Goal: Book appointment/travel/reservation

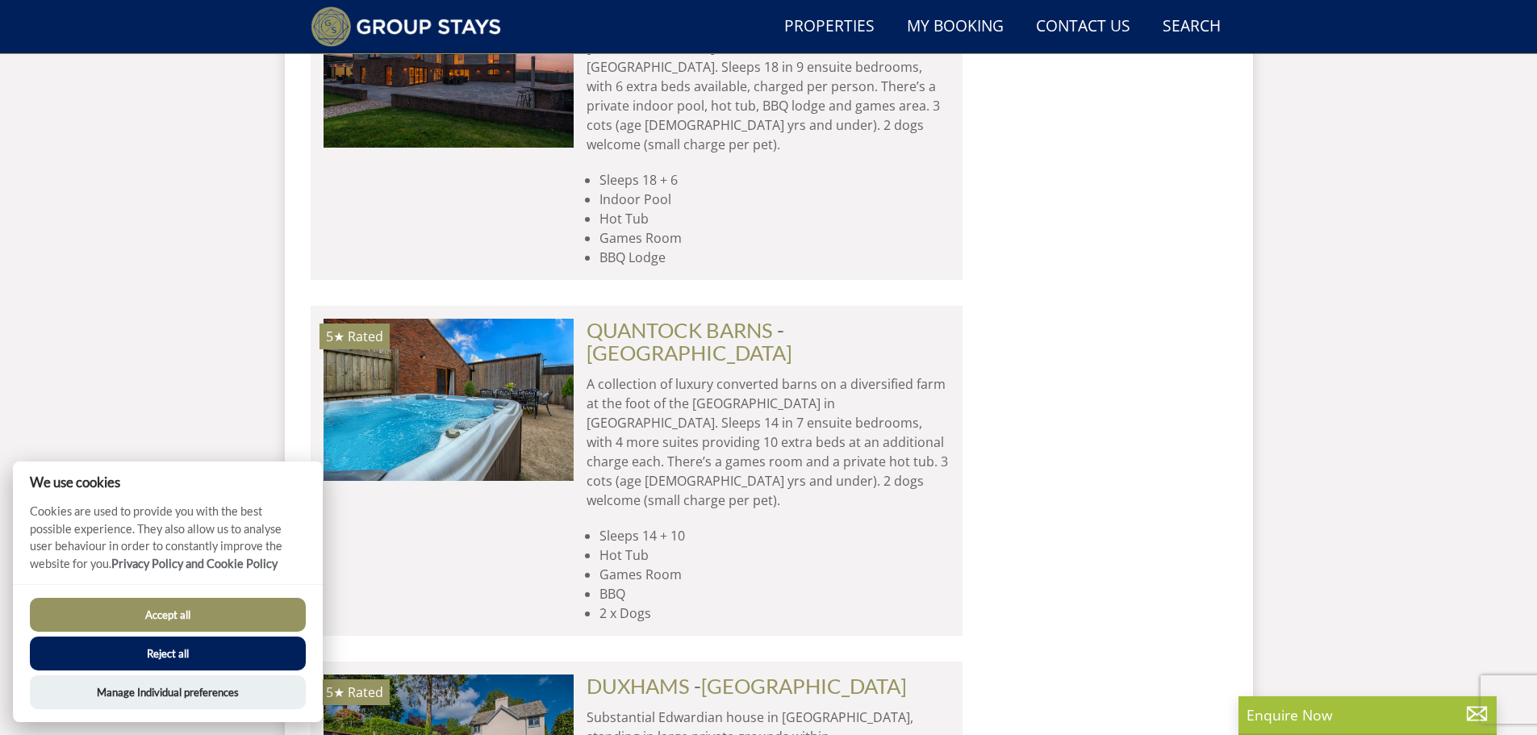
scroll to position [4760, 0]
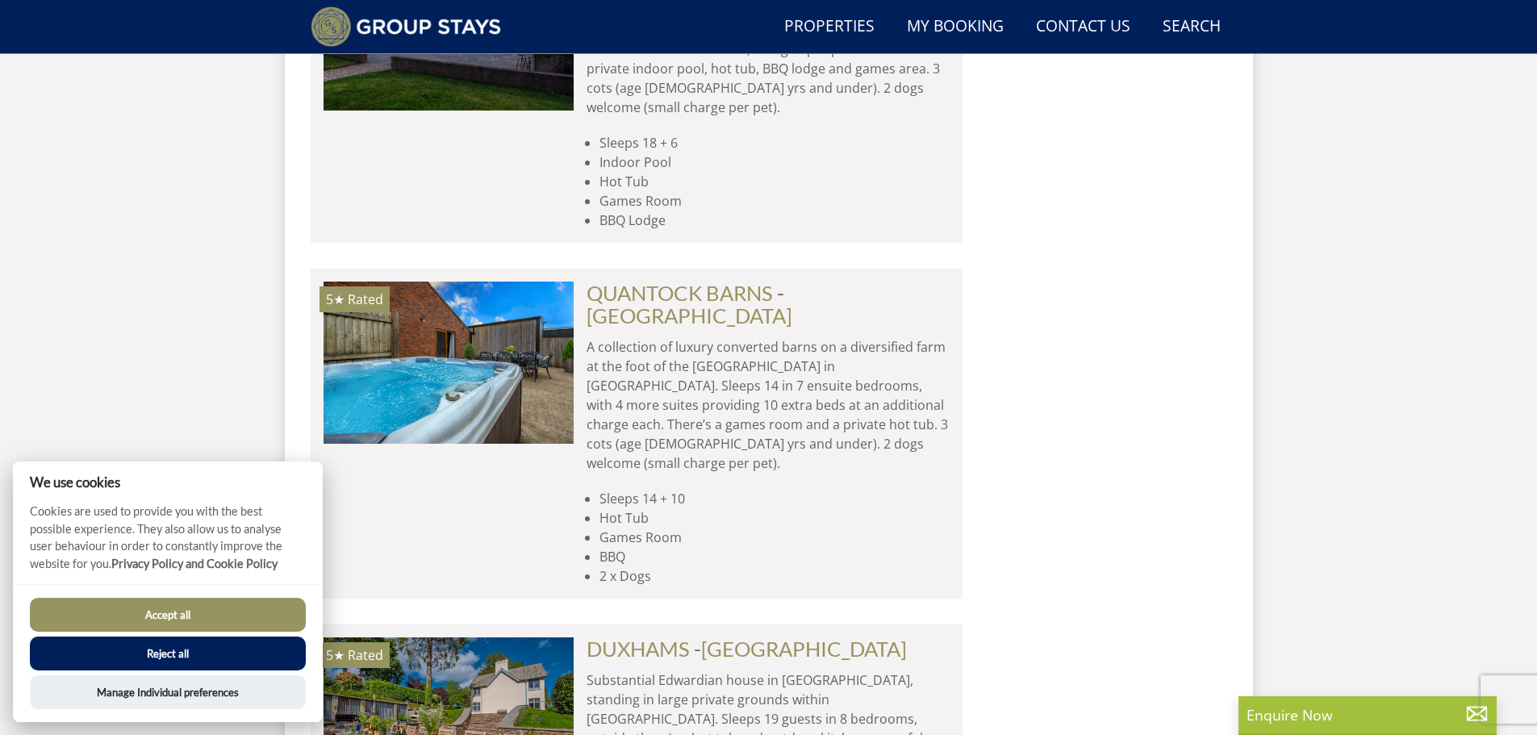
click at [182, 613] on button "Accept all" at bounding box center [168, 615] width 276 height 34
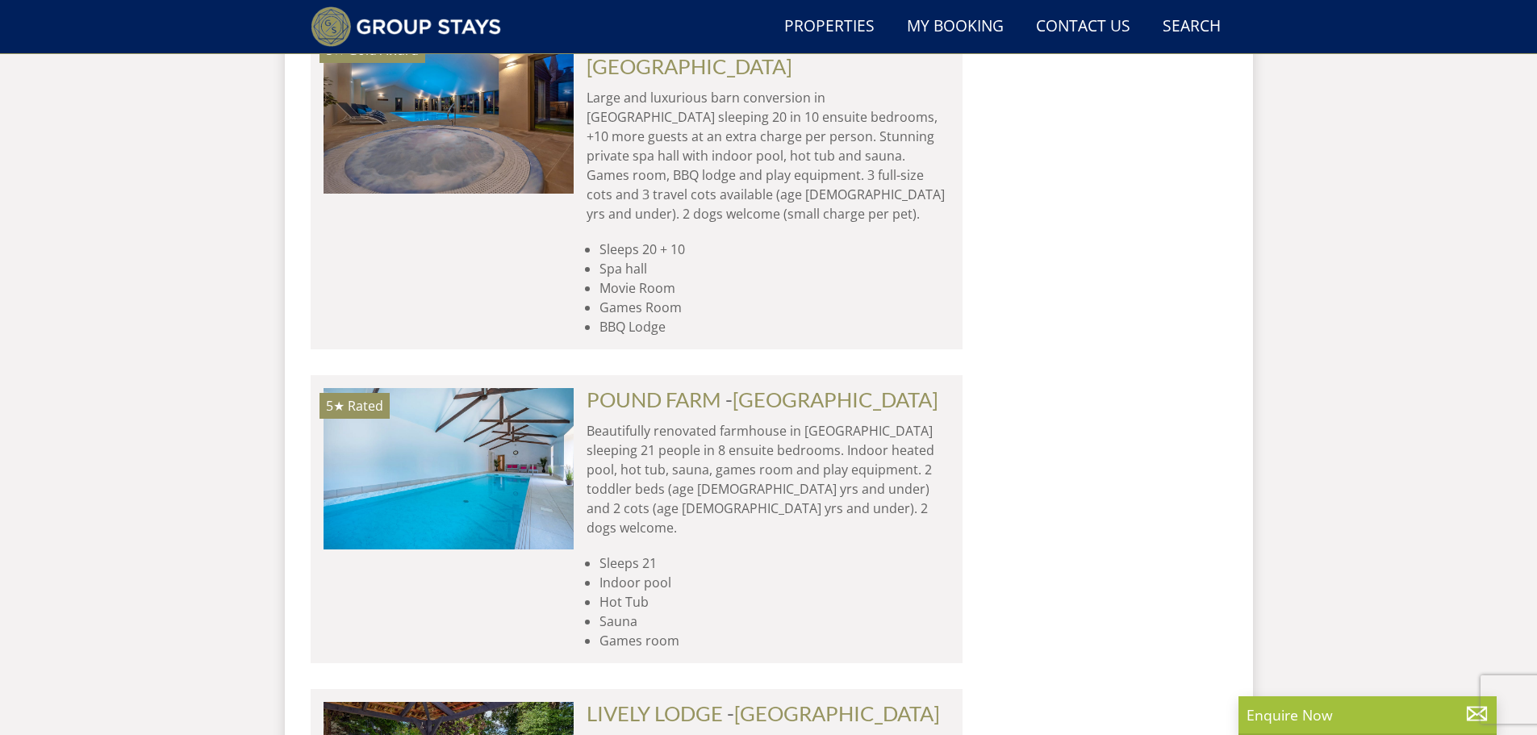
scroll to position [7328, 0]
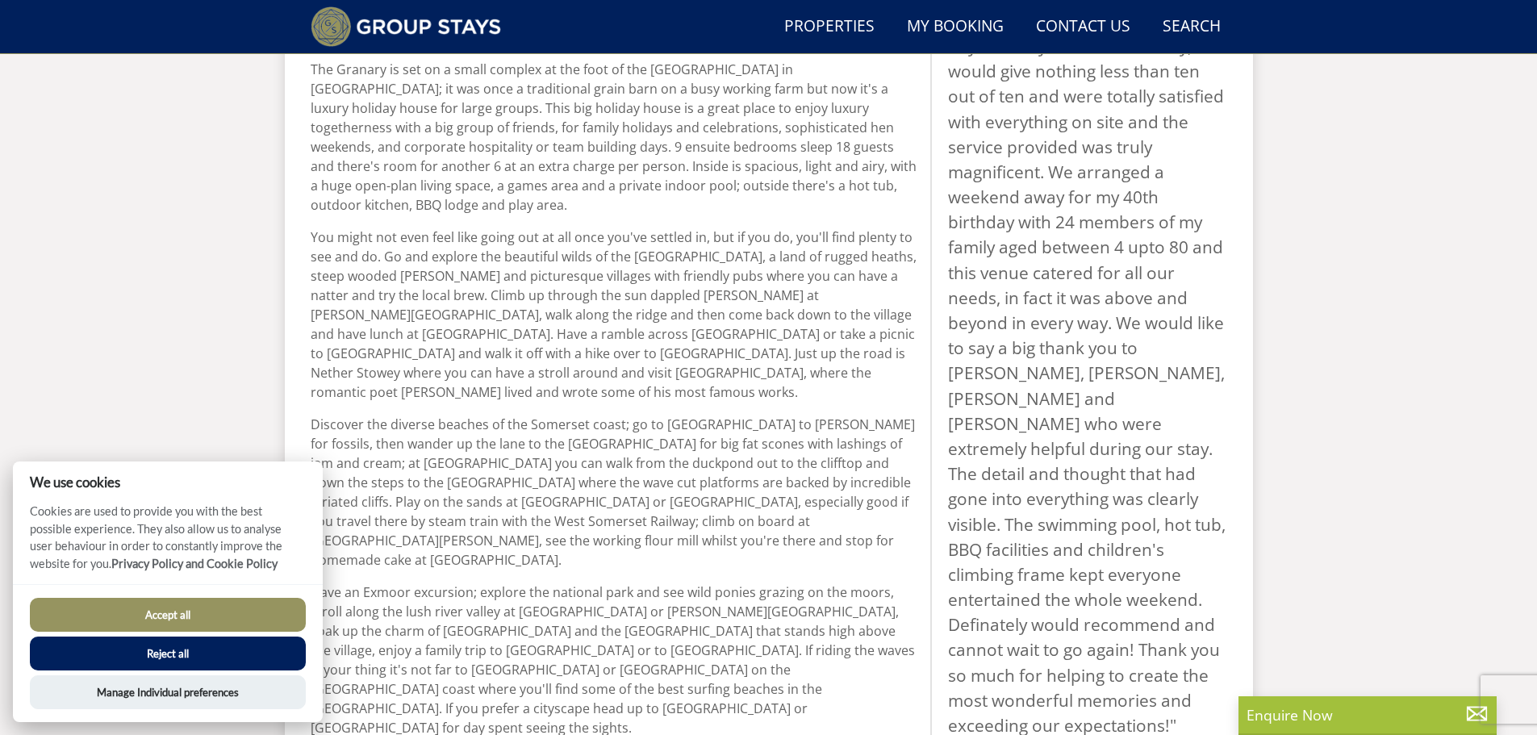
scroll to position [366, 0]
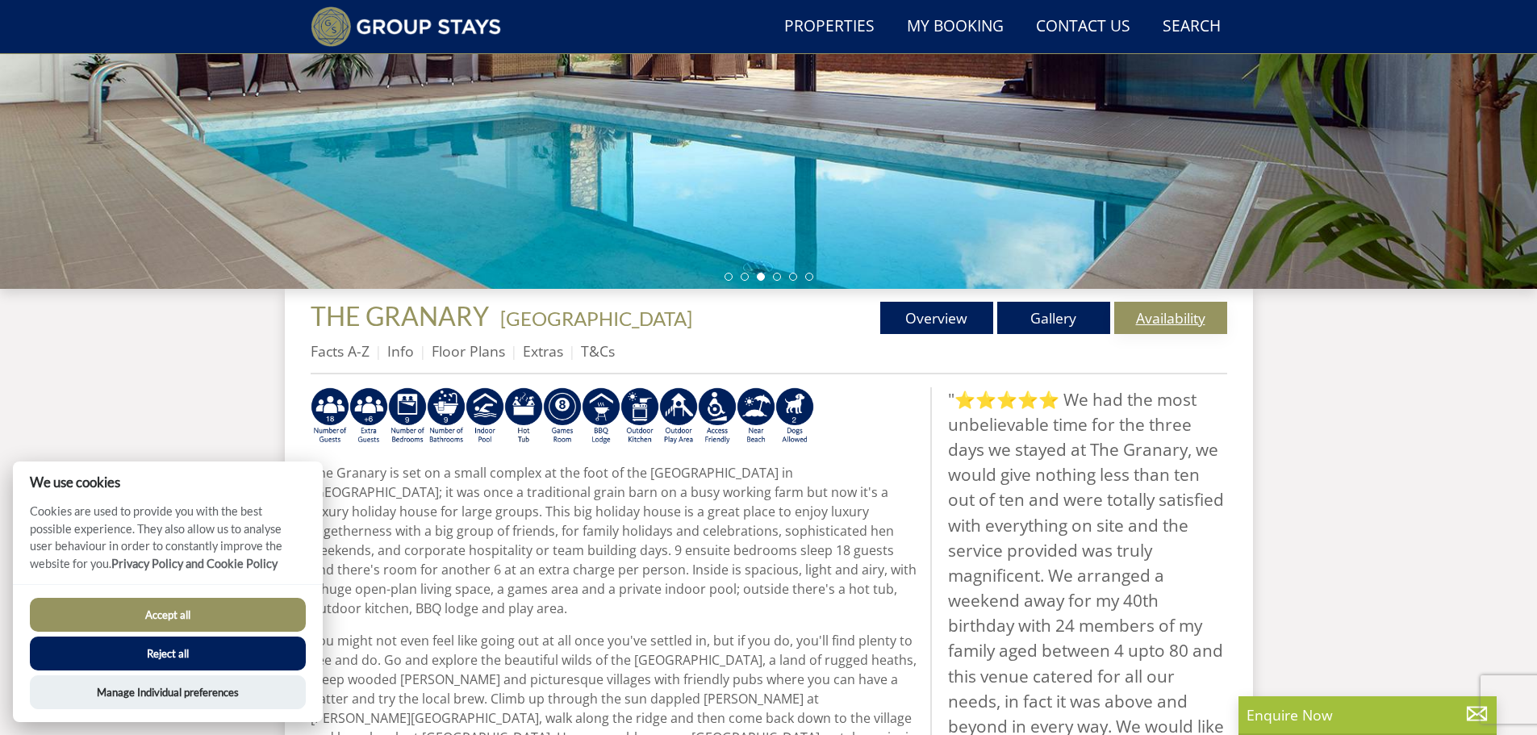
click at [1165, 318] on link "Availability" at bounding box center [1170, 318] width 113 height 32
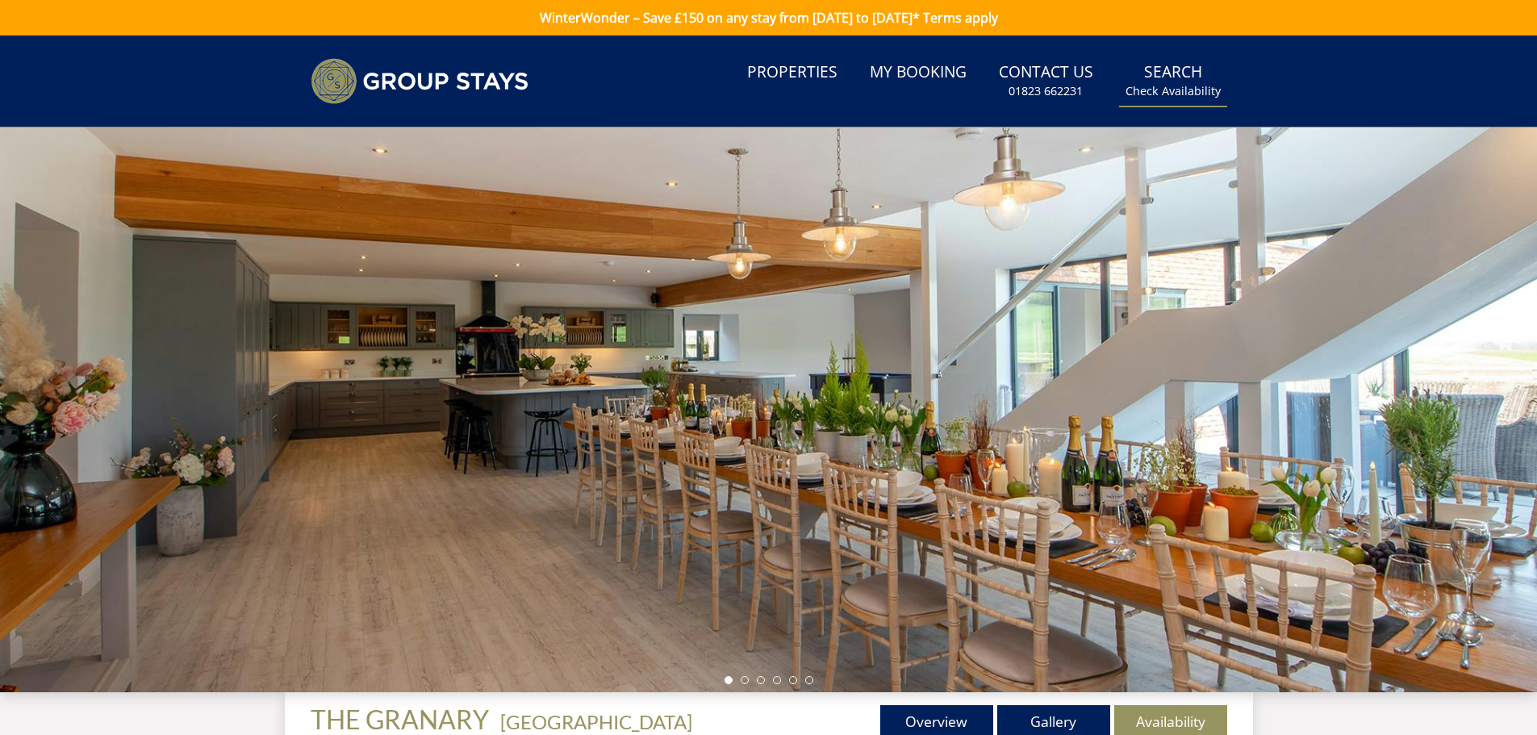
click at [1135, 73] on link "Search Check Availability" at bounding box center [1173, 81] width 108 height 52
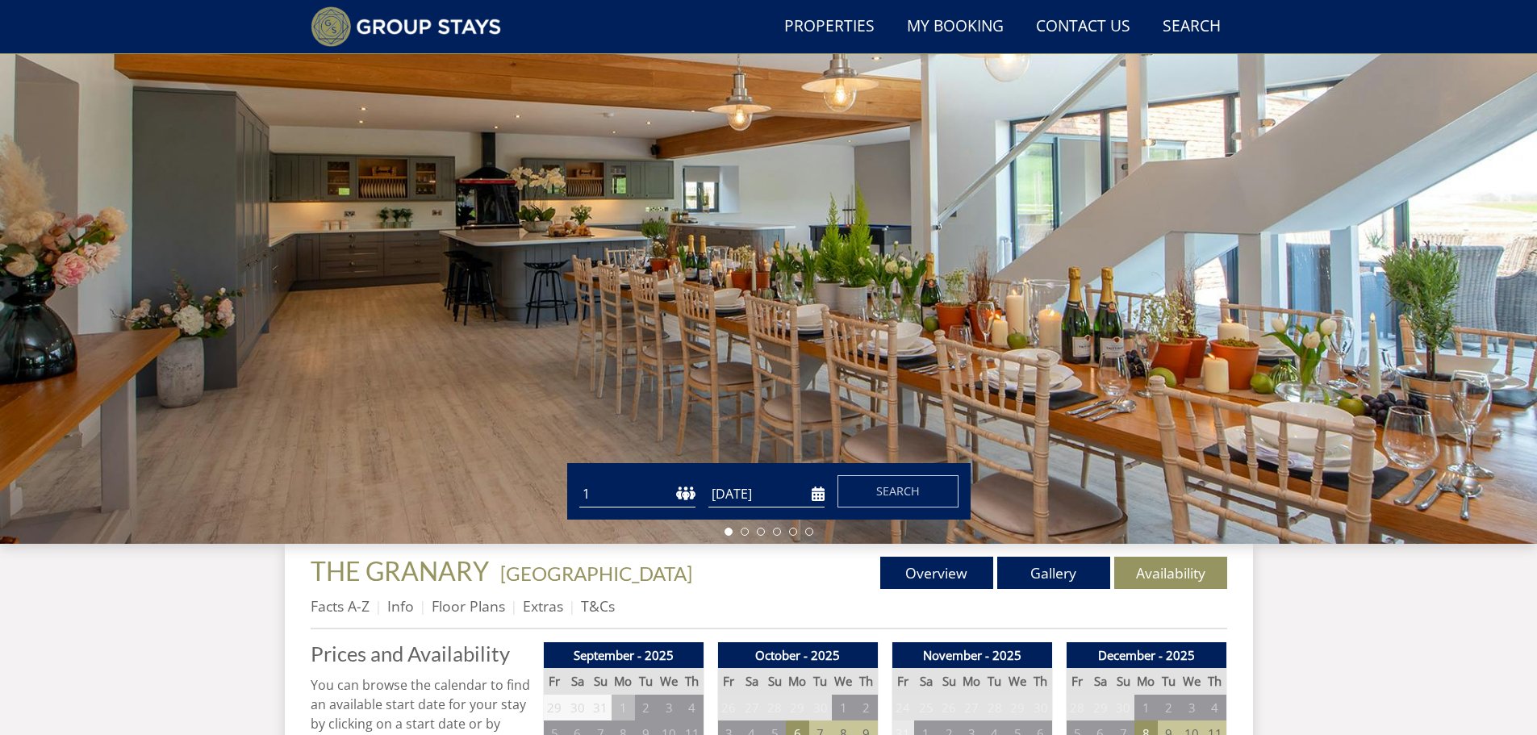
scroll to position [204, 0]
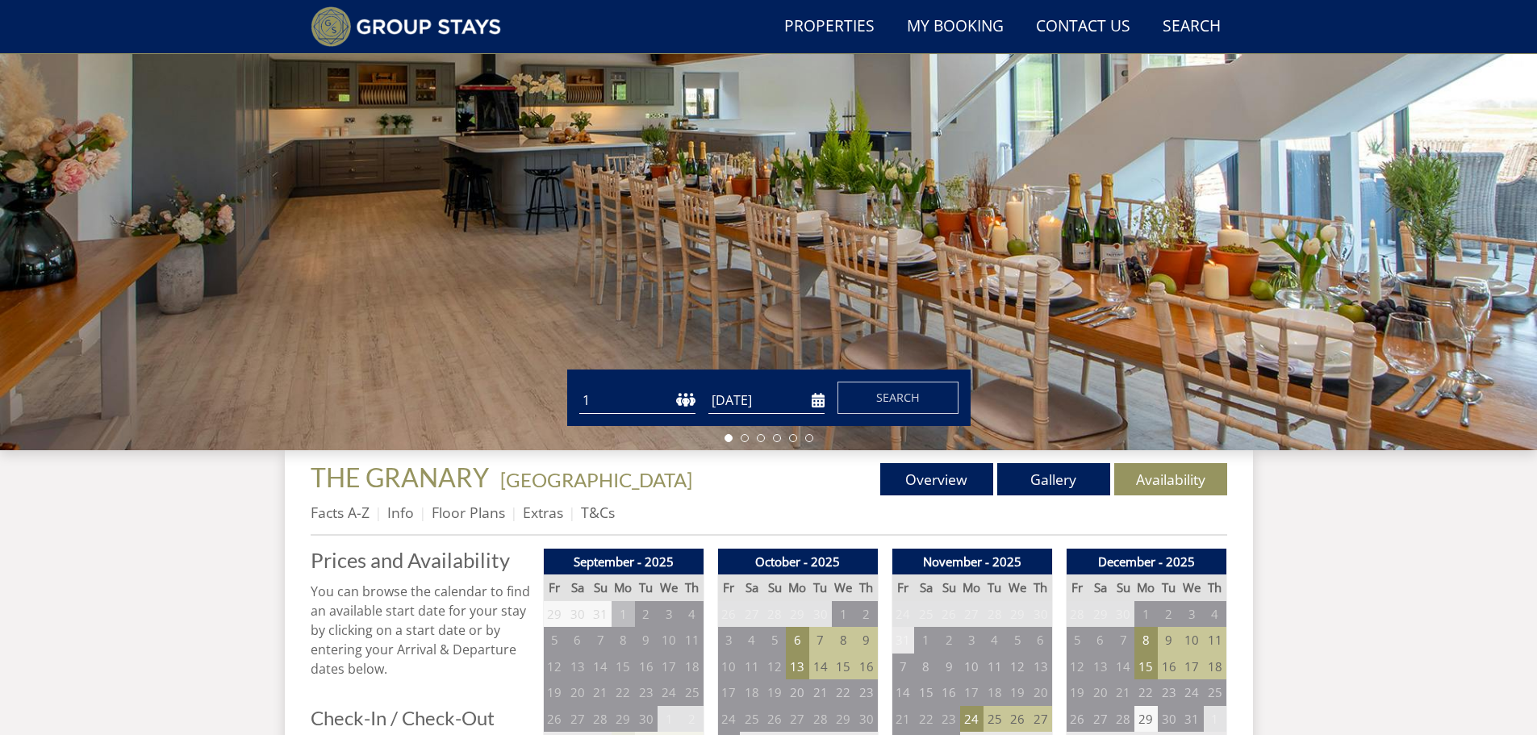
click at [649, 402] on select "1 2 3 4 5 6 7 8 9 10 11 12 13 14 15 16 17 18 19 20 21 22 23 24 25 26 27 28 29 3…" at bounding box center [637, 400] width 116 height 27
click at [648, 402] on select "1 2 3 4 5 6 7 8 9 10 11 12 13 14 15 16 17 18 19 20 21 22 23 24 25 26 27 28 29 3…" at bounding box center [637, 400] width 116 height 27
select select "20"
click at [579, 387] on select "1 2 3 4 5 6 7 8 9 10 11 12 13 14 15 16 17 18 19 20 21 22 23 24 25 26 27 28 29 3…" at bounding box center [637, 400] width 116 height 27
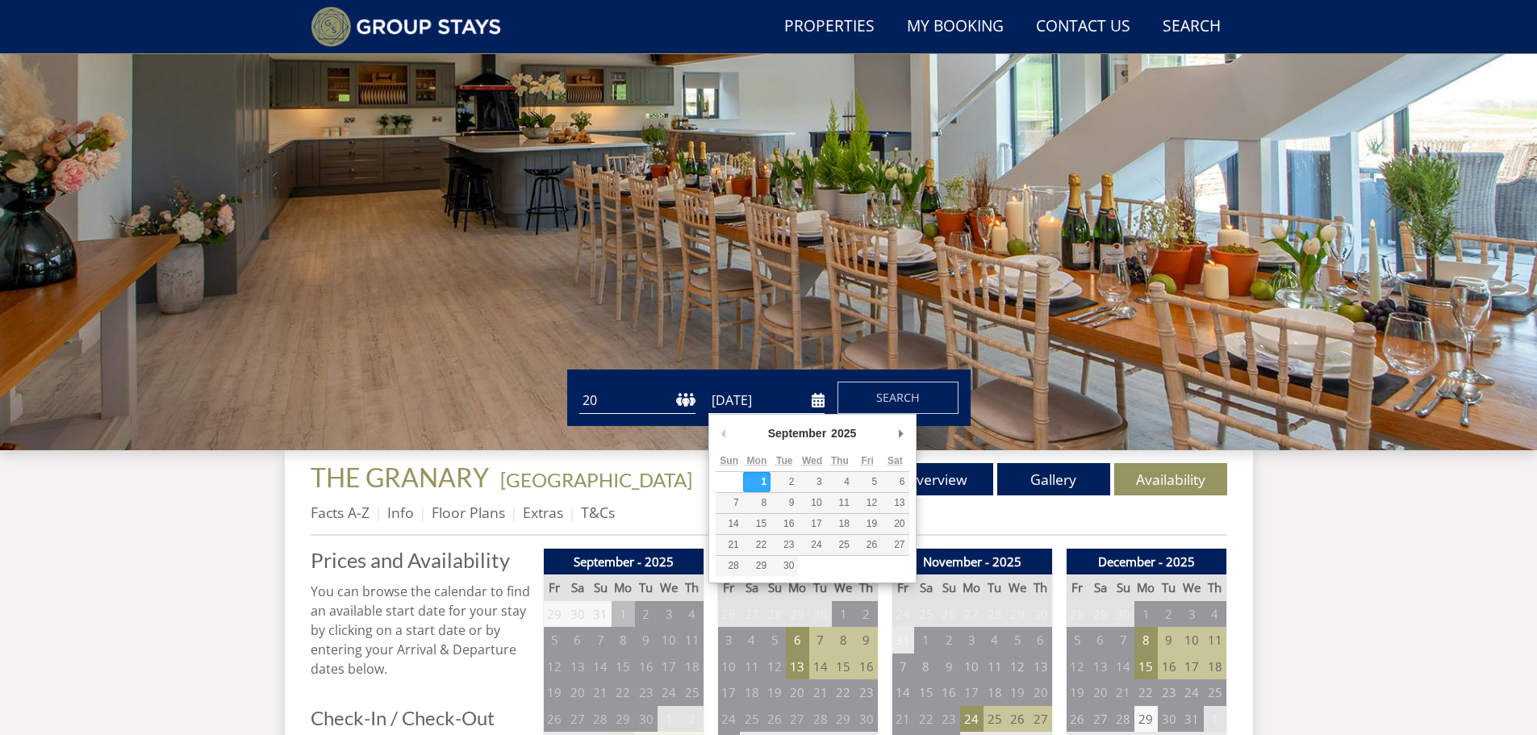
click at [817, 402] on input "[DATE]" at bounding box center [766, 400] width 116 height 27
type input "[DATE]"
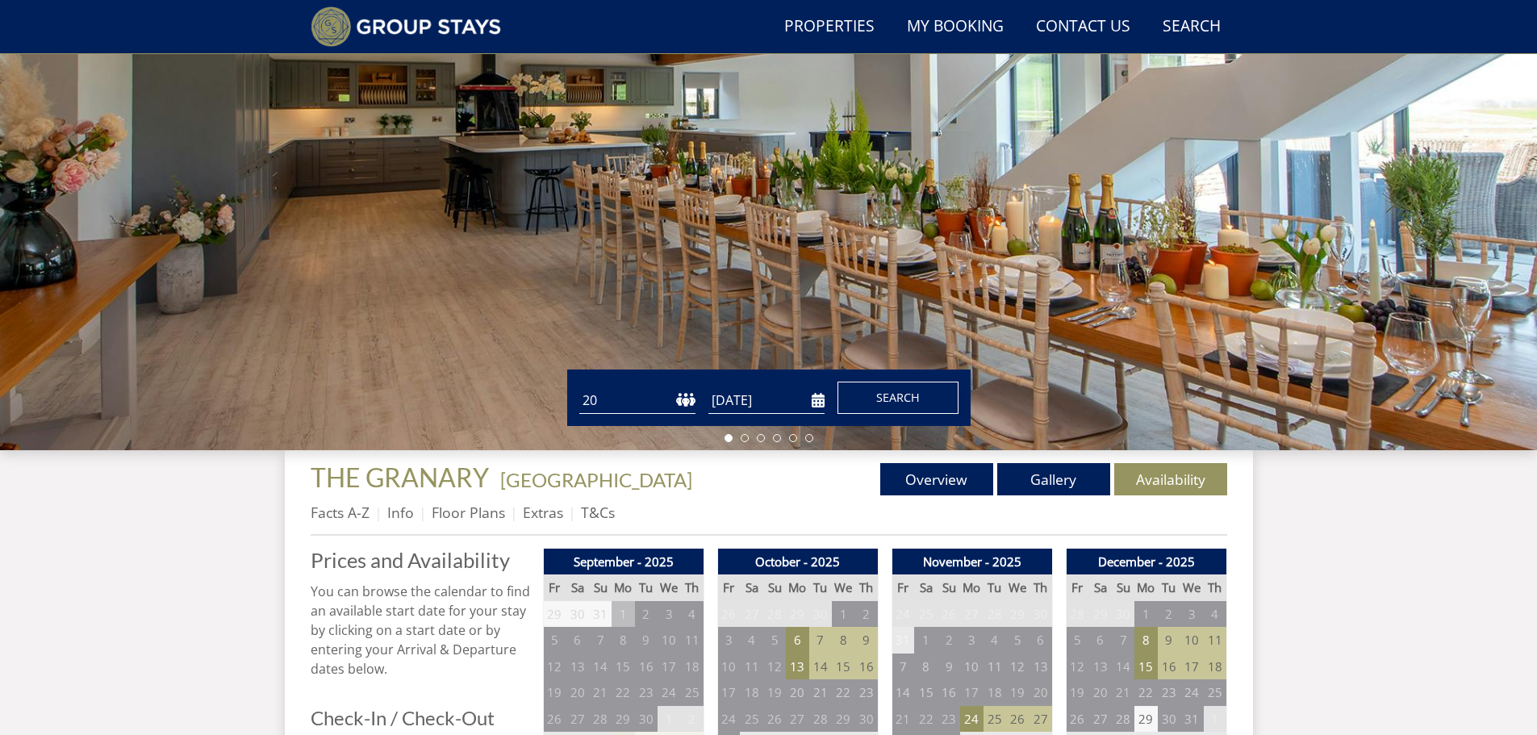
click at [879, 399] on span "Search" at bounding box center [898, 397] width 44 height 15
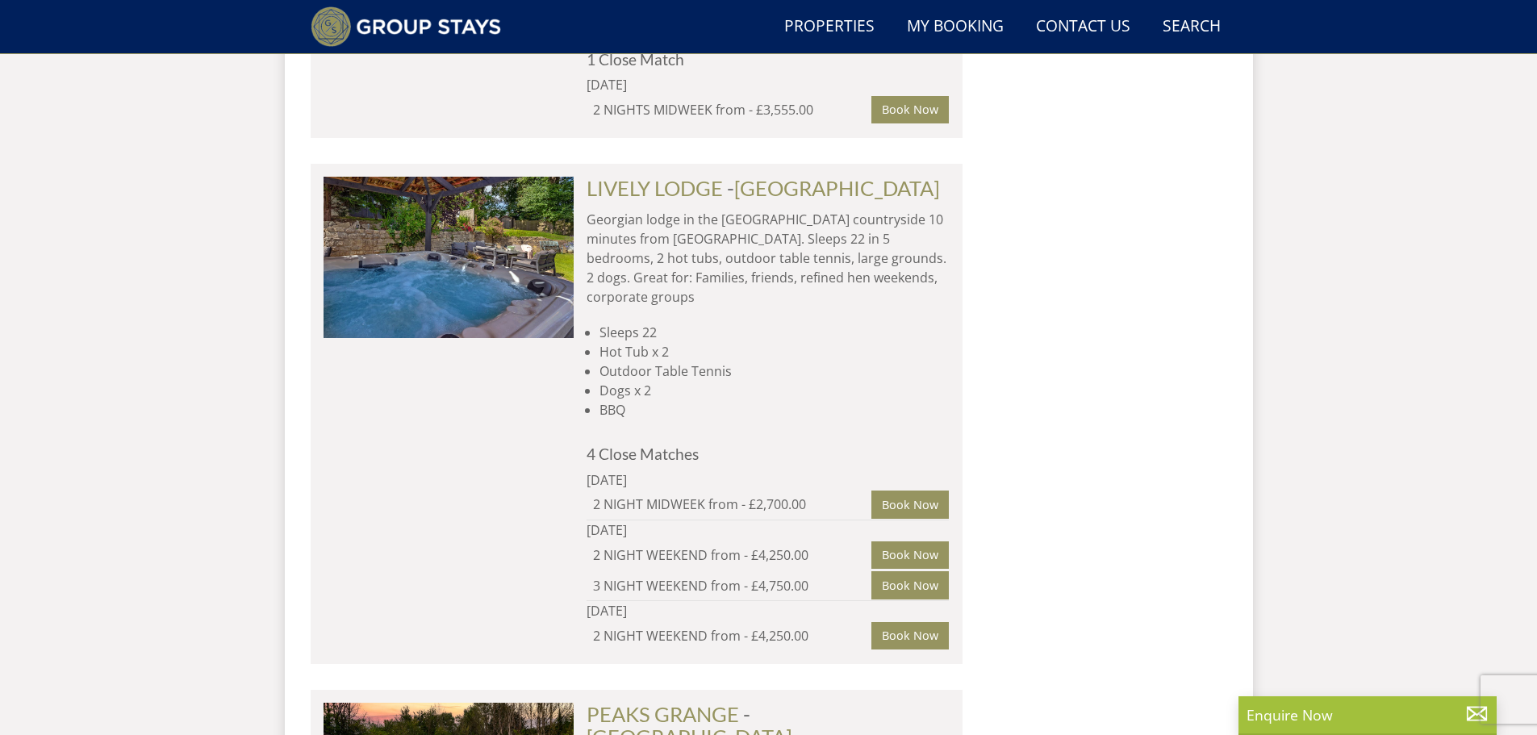
scroll to position [2278, 0]
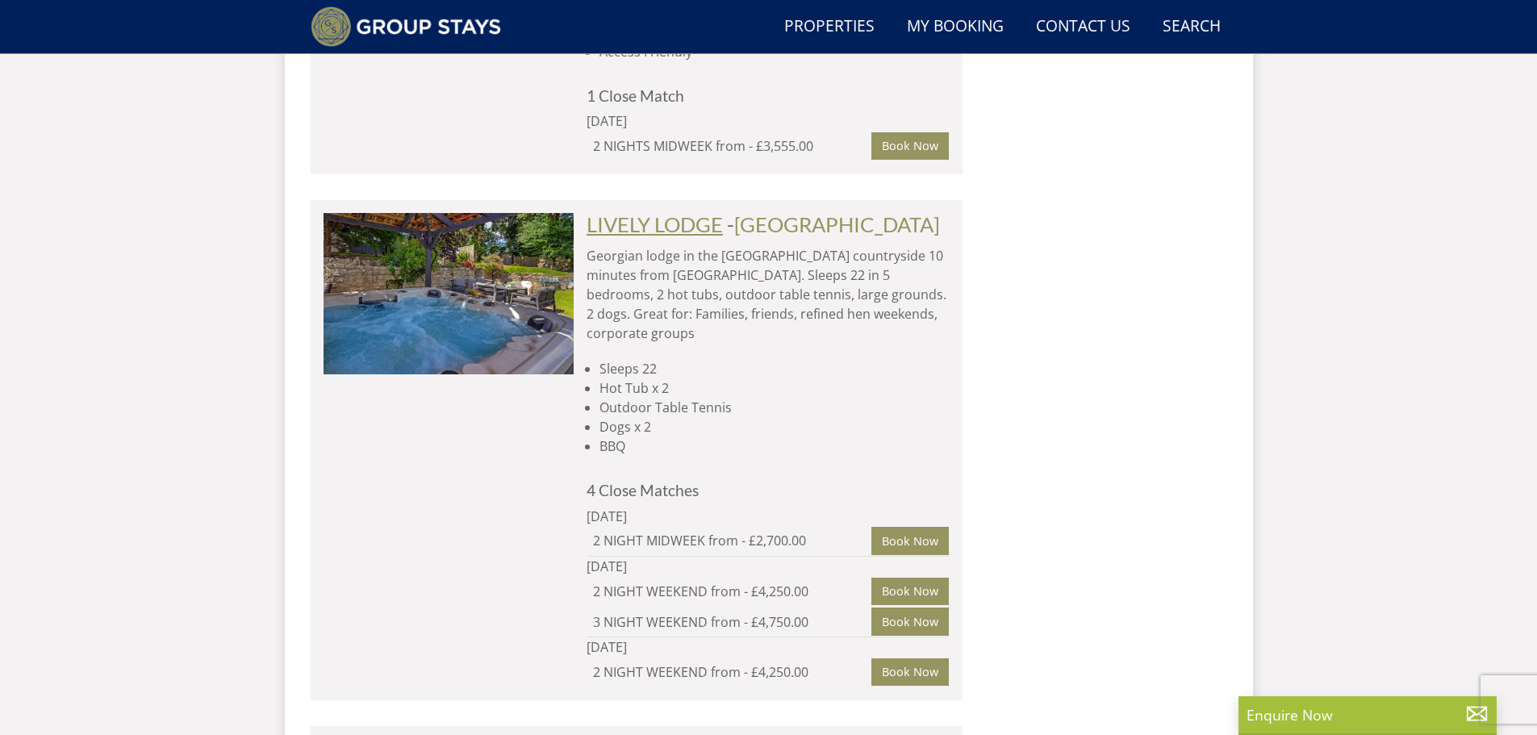
click at [628, 212] on link "LIVELY LODGE" at bounding box center [655, 224] width 136 height 24
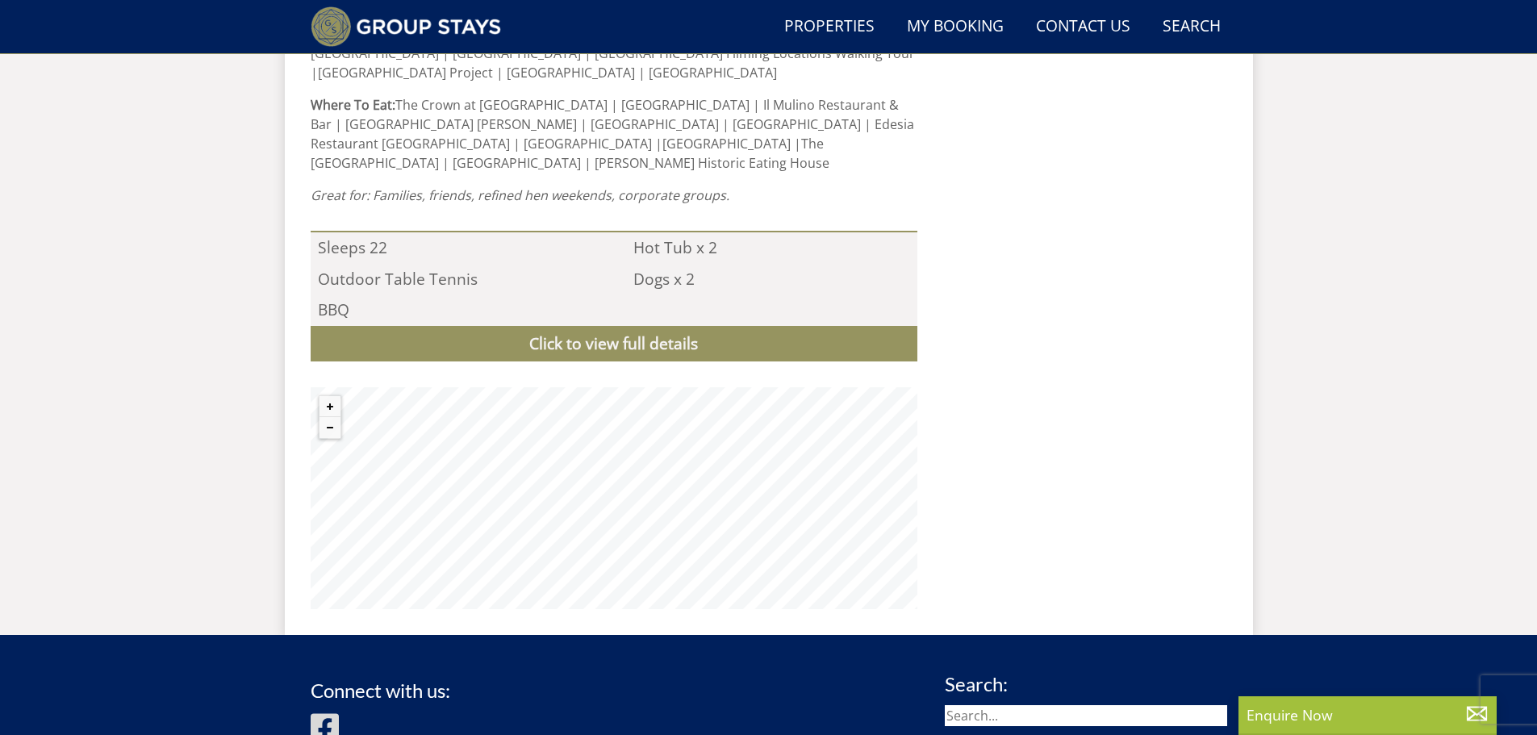
scroll to position [1241, 0]
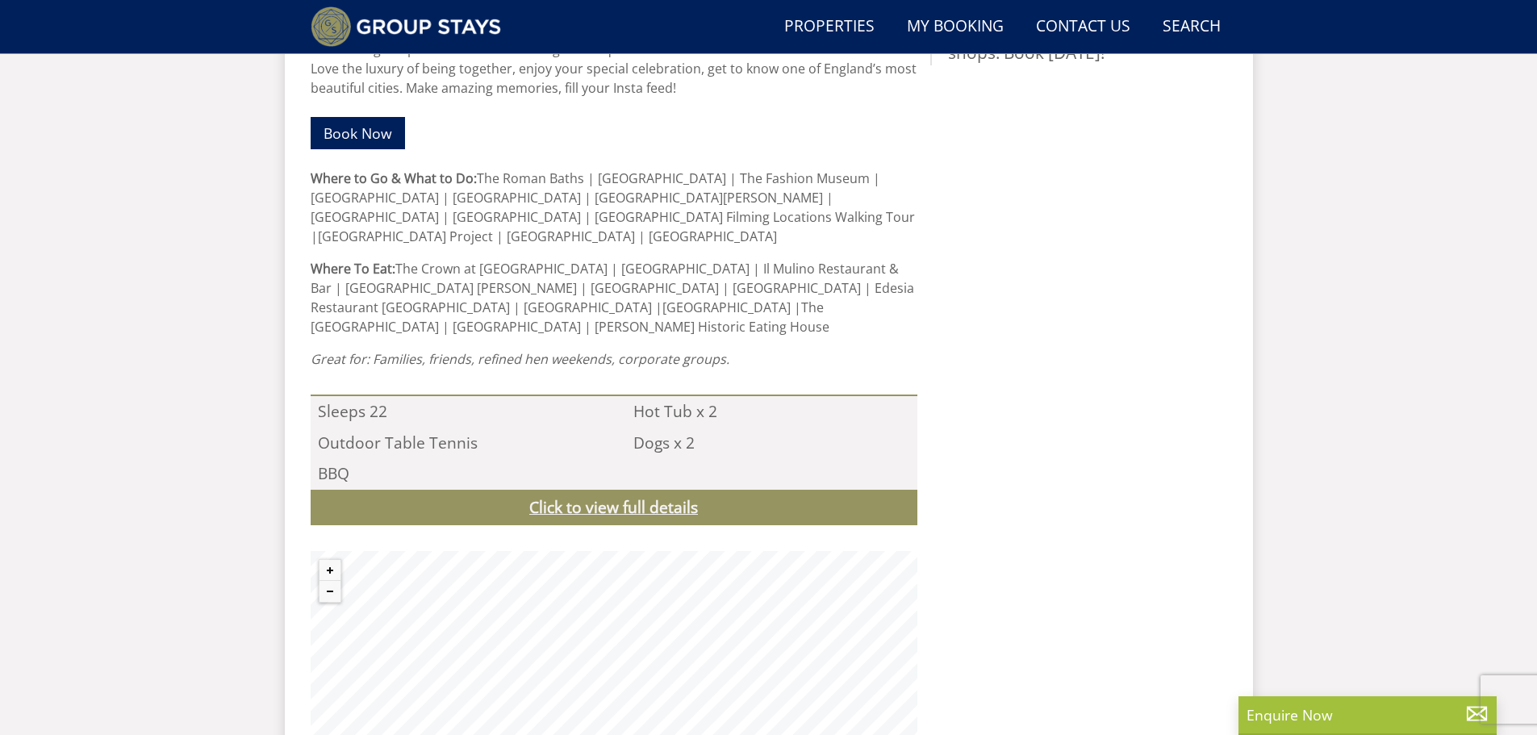
click at [493, 490] on link "Click to view full details" at bounding box center [614, 508] width 607 height 36
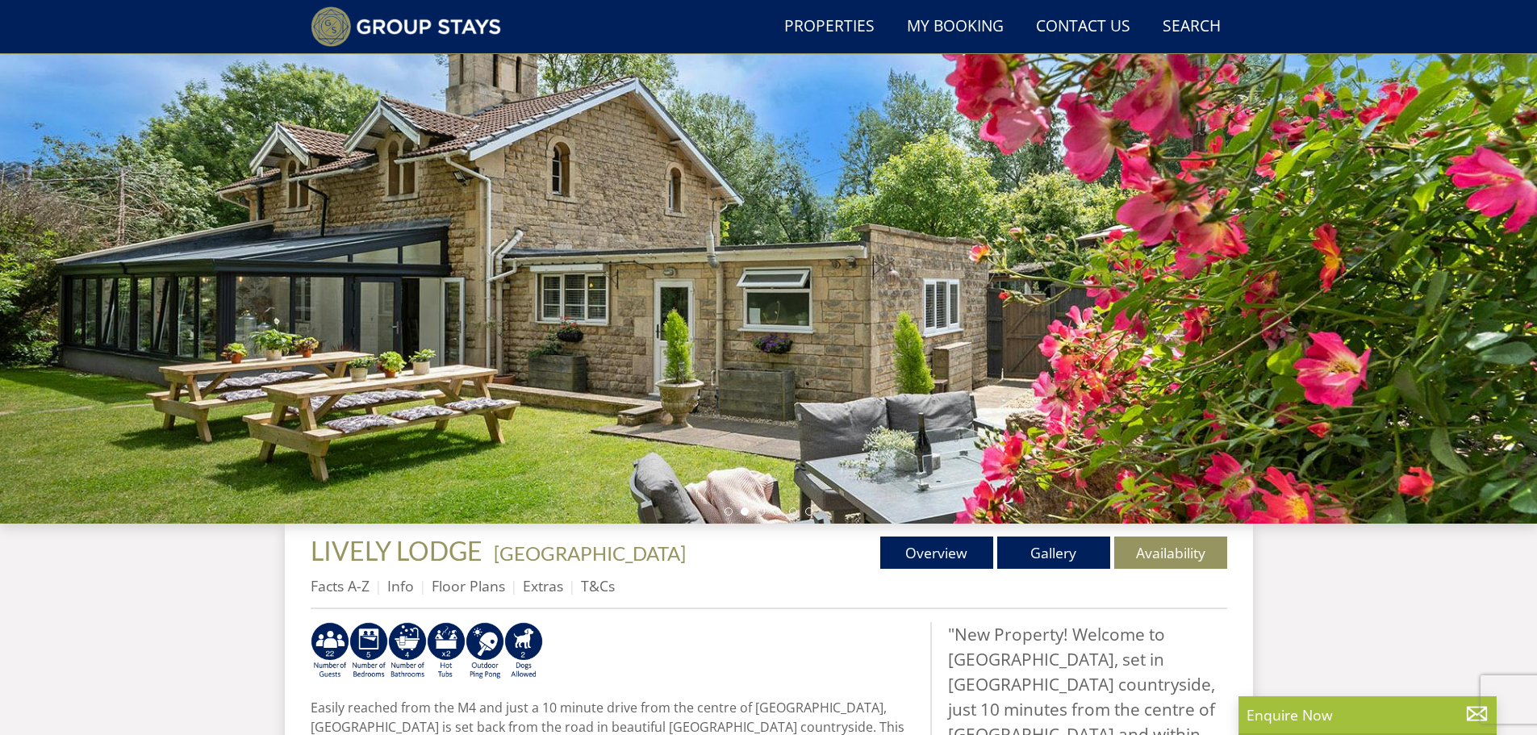
scroll to position [111, 0]
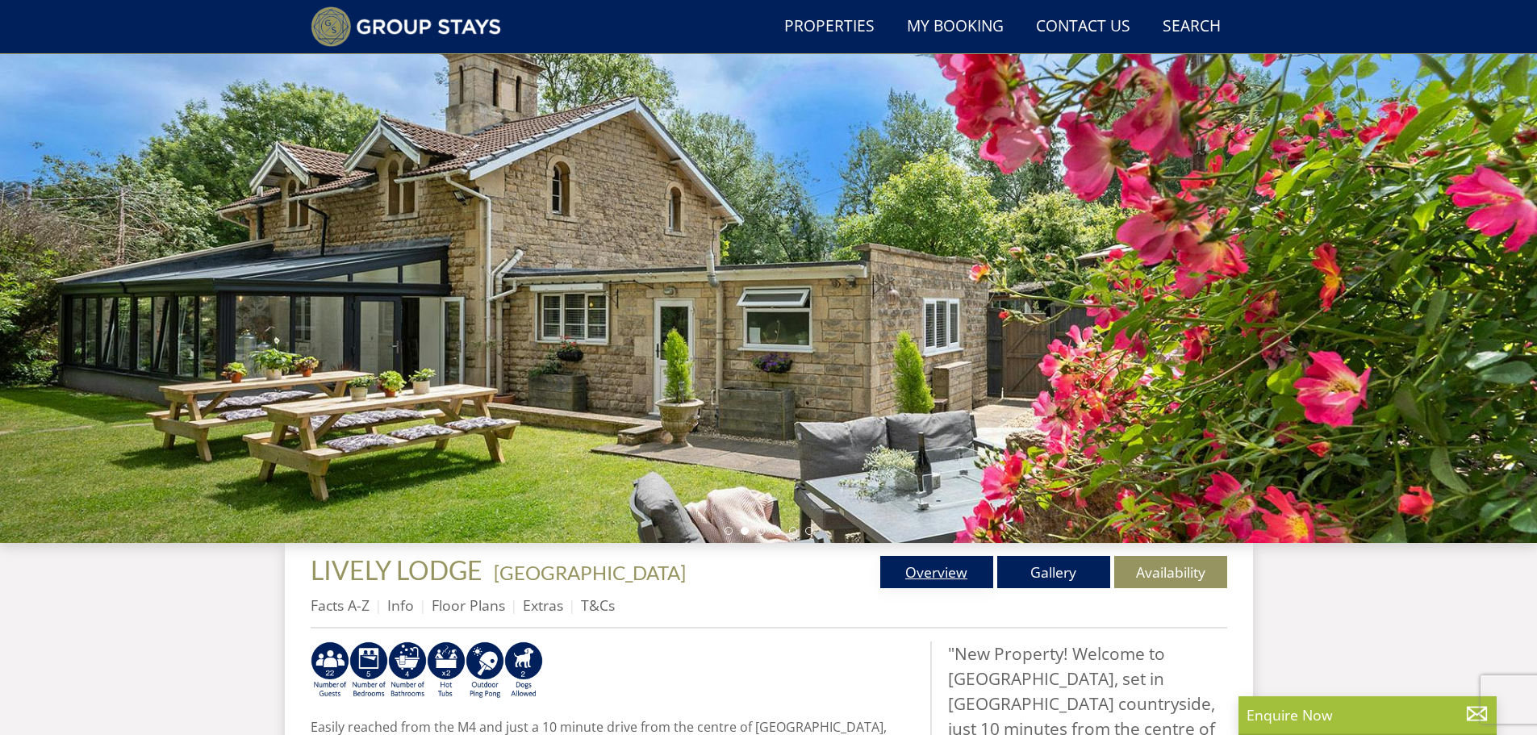
click at [967, 576] on link "Overview" at bounding box center [936, 572] width 113 height 32
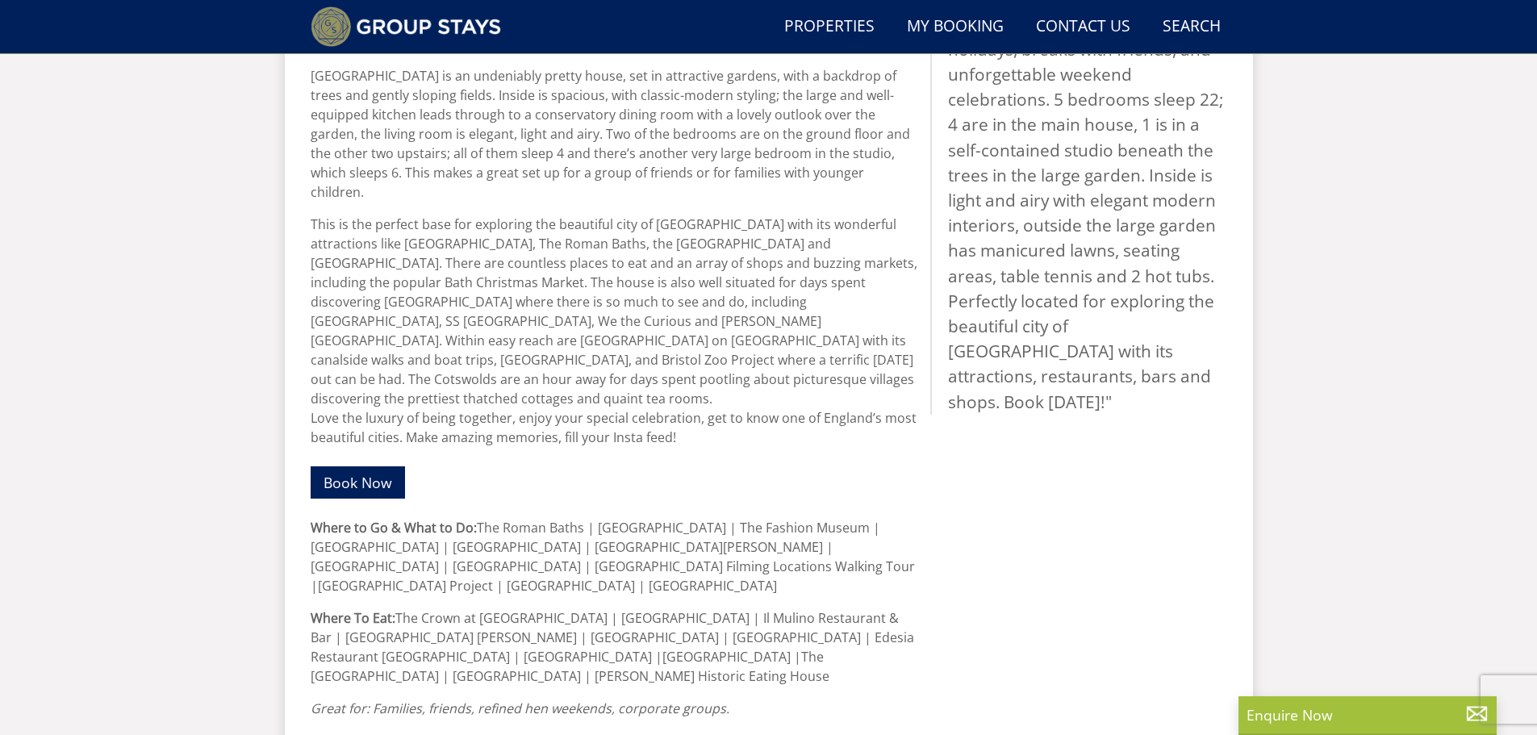
scroll to position [870, 0]
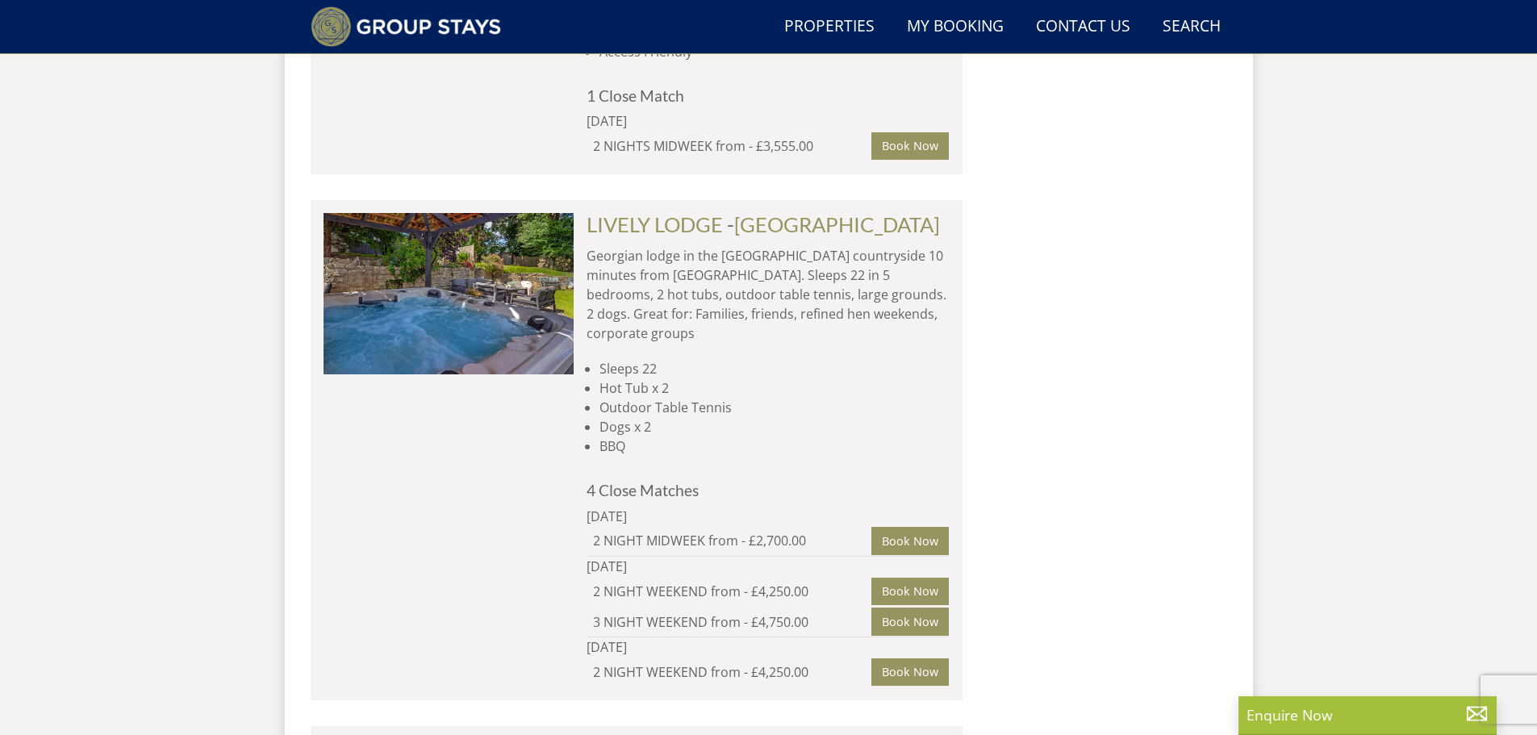
select select "20"
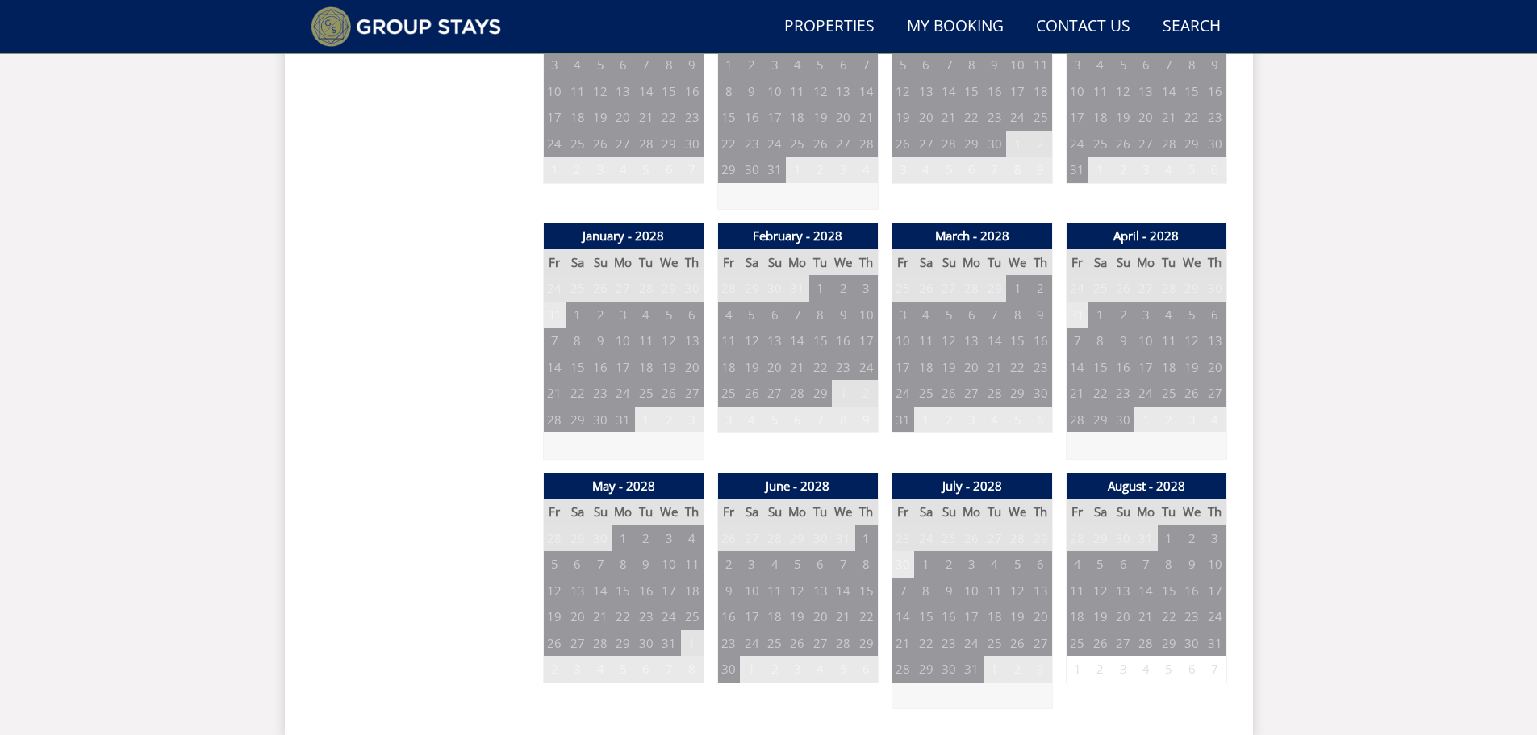
scroll to position [204, 0]
